Goal: Find specific page/section: Find specific page/section

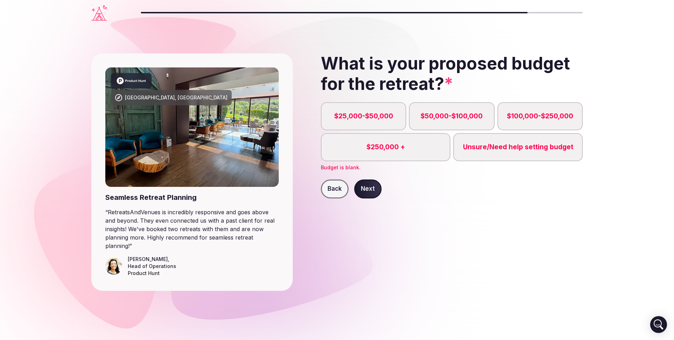
click at [101, 16] on icon "Visit the homepage" at bounding box center [99, 13] width 16 height 16
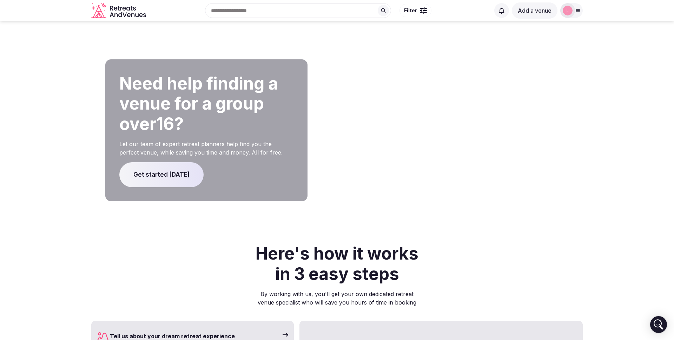
scroll to position [1494, 0]
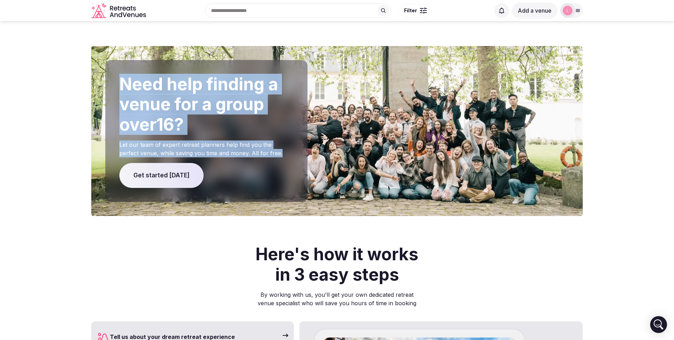
drag, startPoint x: 288, startPoint y: 138, endPoint x: 119, endPoint y: 71, distance: 181.1
click at [119, 71] on div "Need help finding a venue for a group over 16 ? Let our team of expert retreat …" at bounding box center [206, 131] width 202 height 142
click at [137, 79] on h2 "Need help finding a venue for a group over 16 ?" at bounding box center [206, 104] width 174 height 61
drag, startPoint x: 281, startPoint y: 137, endPoint x: 121, endPoint y: 66, distance: 174.9
click at [121, 66] on div "Need help finding a venue for a group over 16 ? Let our team of expert retreat …" at bounding box center [206, 131] width 202 height 142
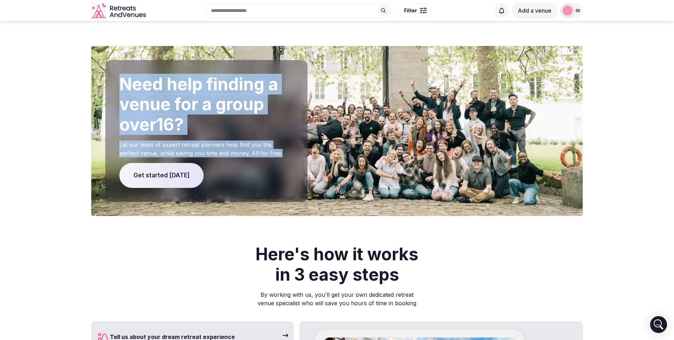
copy div "Need help finding a venue for a group over 16 ? Let our team of expert retreat …"
click at [167, 88] on h2 "Need help finding a venue for a group over 16 ?" at bounding box center [206, 104] width 174 height 61
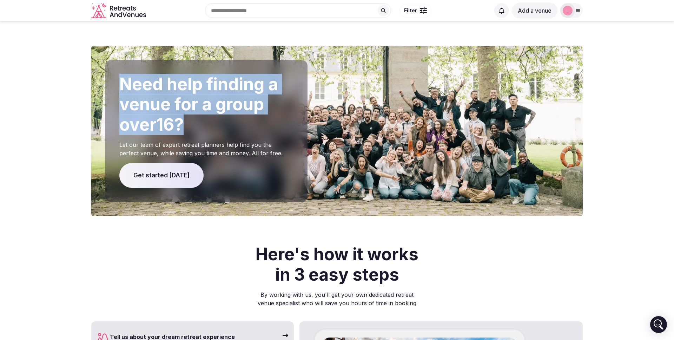
drag, startPoint x: 190, startPoint y: 111, endPoint x: 123, endPoint y: 68, distance: 78.9
click at [123, 74] on h2 "Need help finding a venue for a group over 16 ?" at bounding box center [206, 104] width 174 height 61
copy h2 "Need help finding a venue for a group over 16 ?"
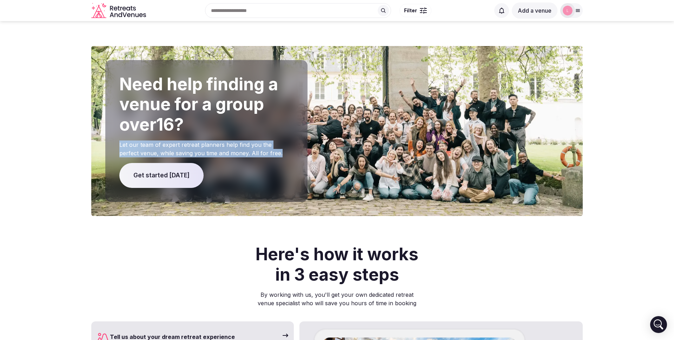
drag, startPoint x: 283, startPoint y: 137, endPoint x: 120, endPoint y: 129, distance: 162.7
click at [120, 140] on p "Let our team of expert retreat planners help find you the perfect venue, while …" at bounding box center [206, 148] width 174 height 17
copy p "Let our team of expert retreat planners help find you the perfect venue, while …"
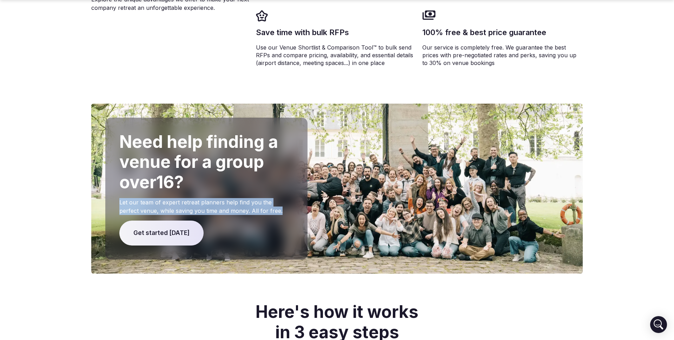
scroll to position [1440, 0]
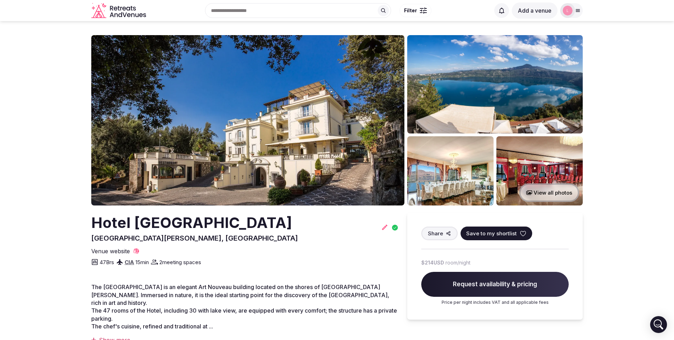
scroll to position [542, 0]
